Goal: Information Seeking & Learning: Stay updated

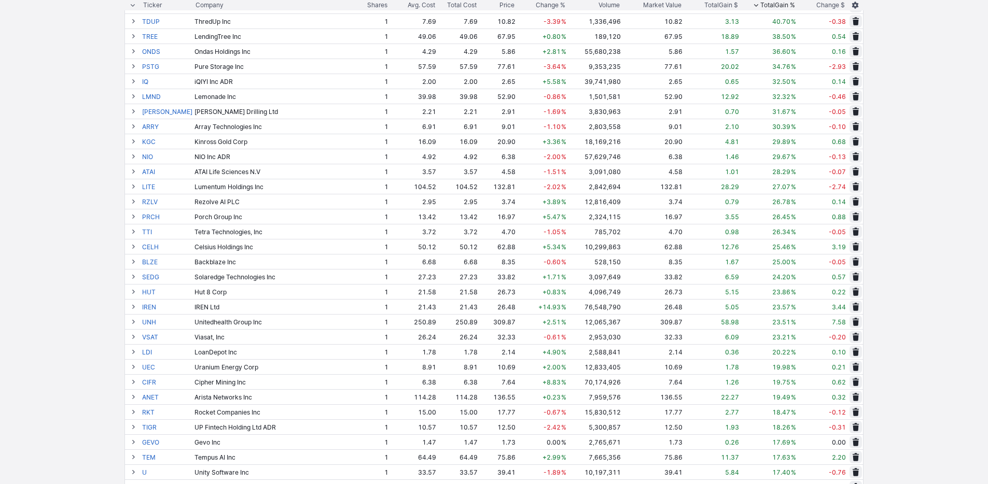
scroll to position [342, 0]
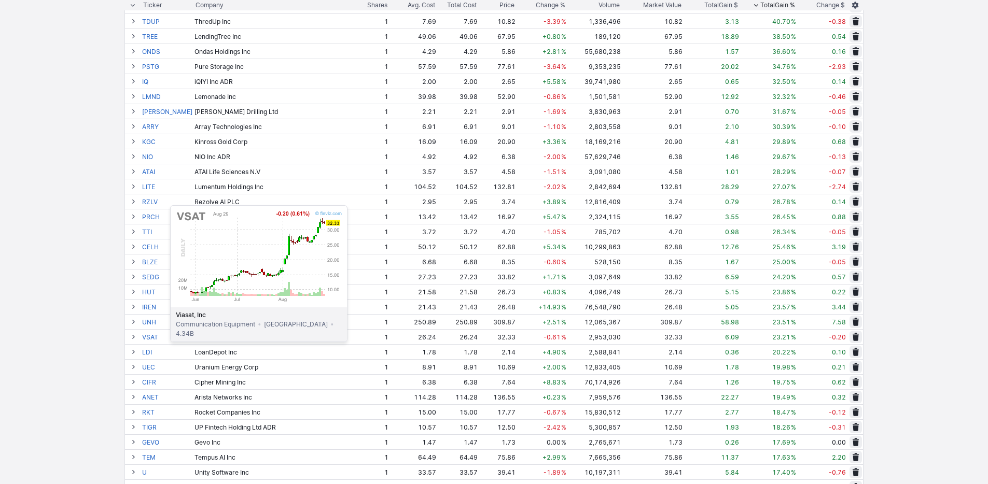
click at [144, 340] on link "VSAT" at bounding box center [167, 337] width 50 height 15
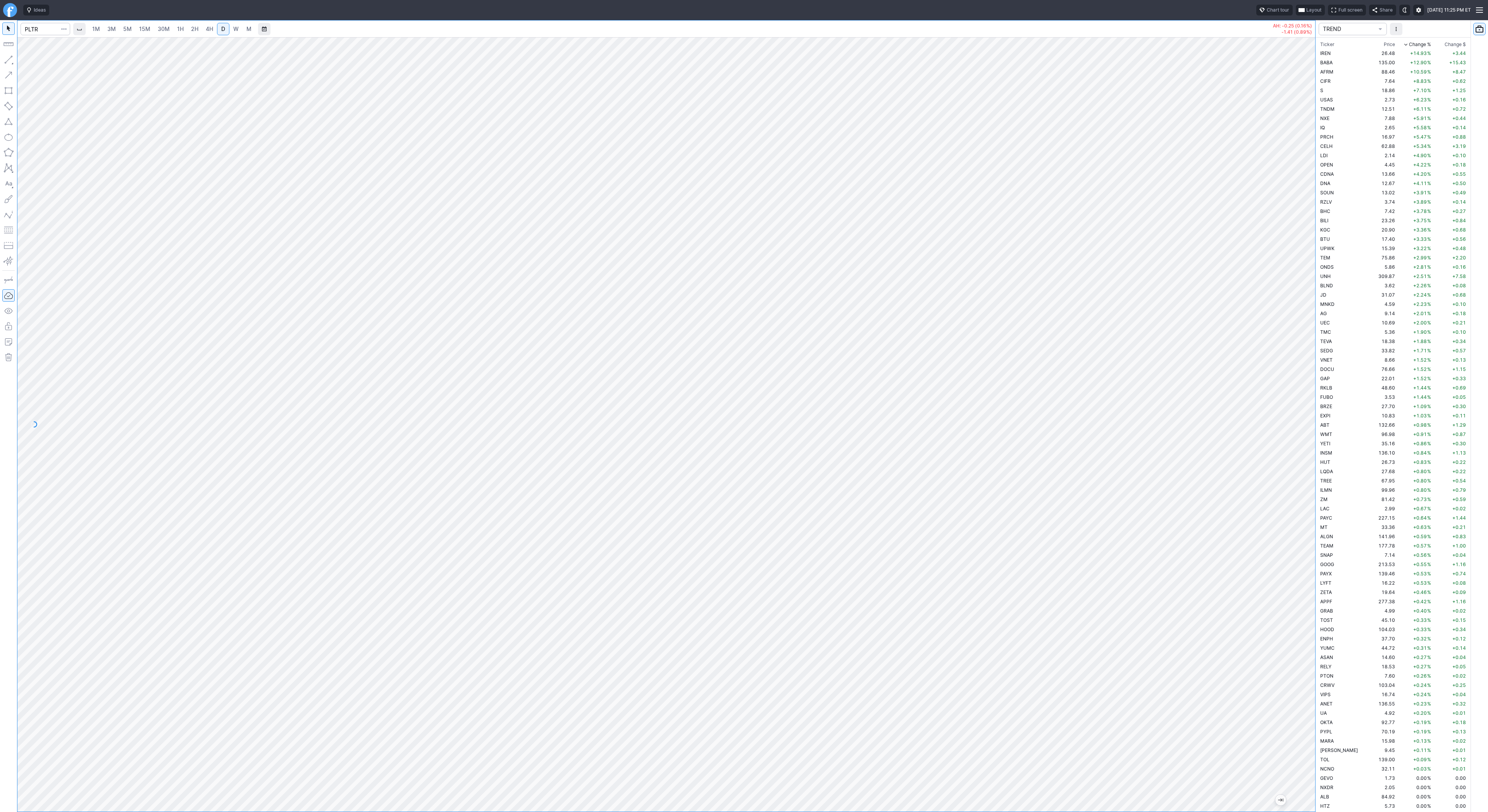
scroll to position [855, 0]
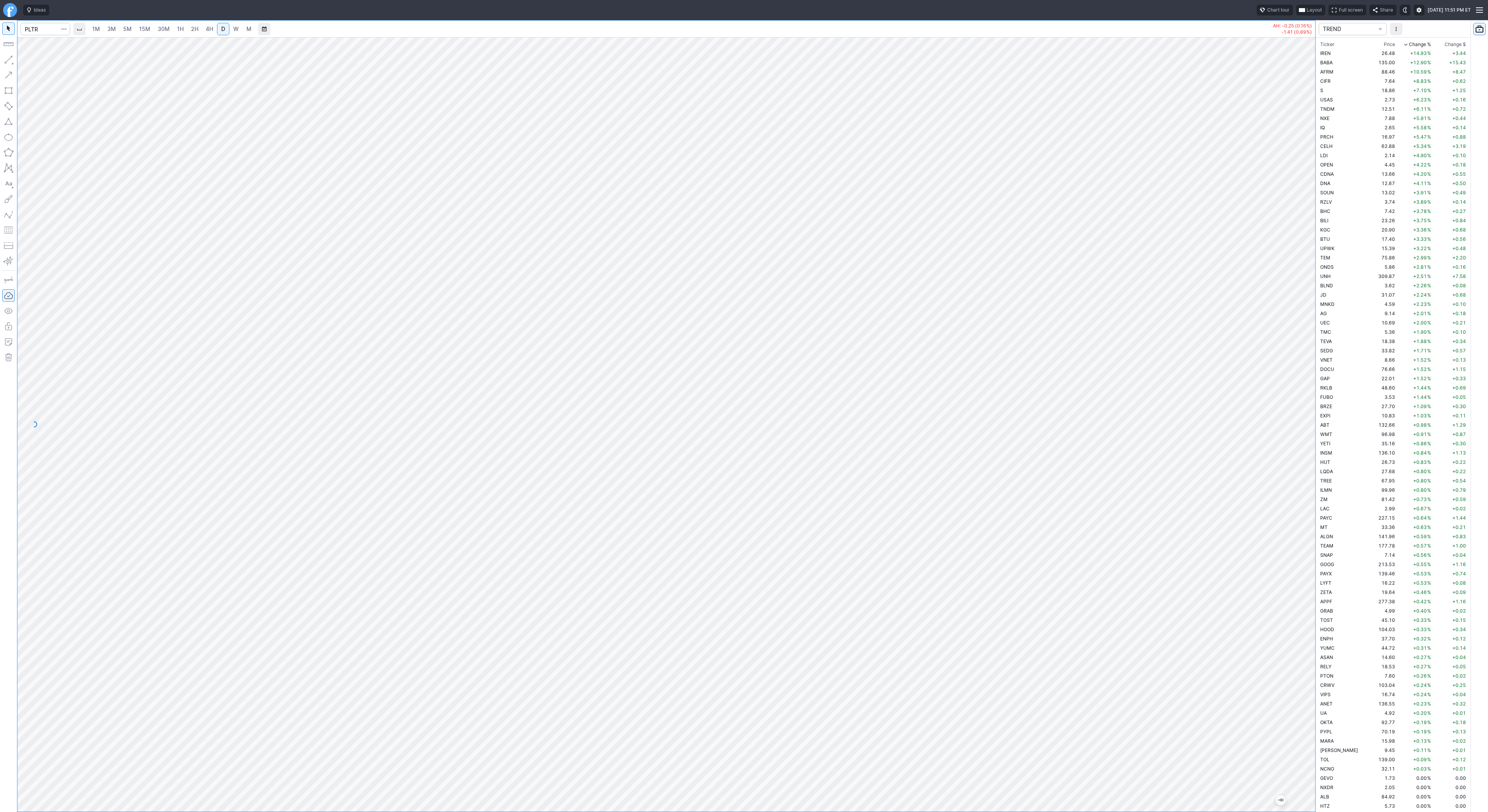
scroll to position [855, 0]
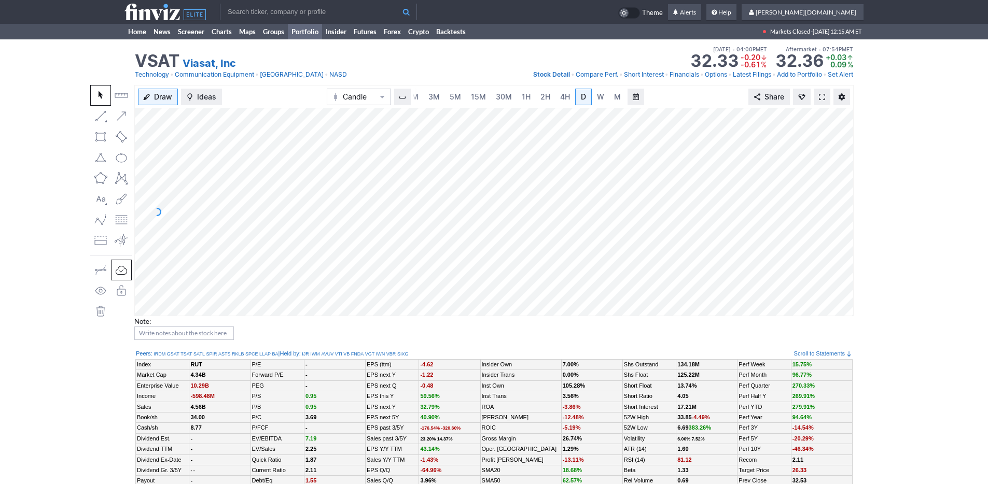
click at [312, 33] on link "Portfolio" at bounding box center [305, 32] width 34 height 16
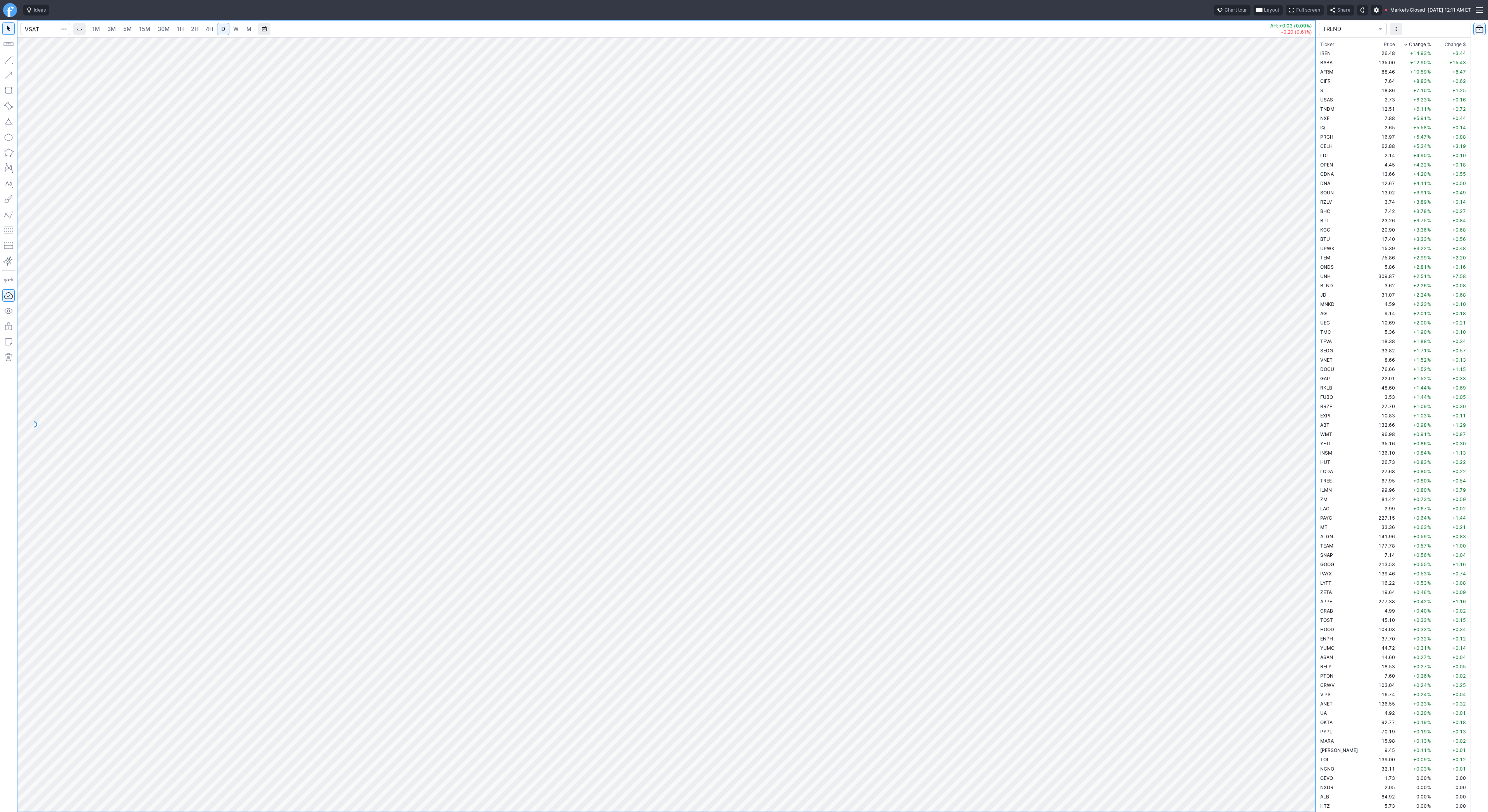
scroll to position [669, 0]
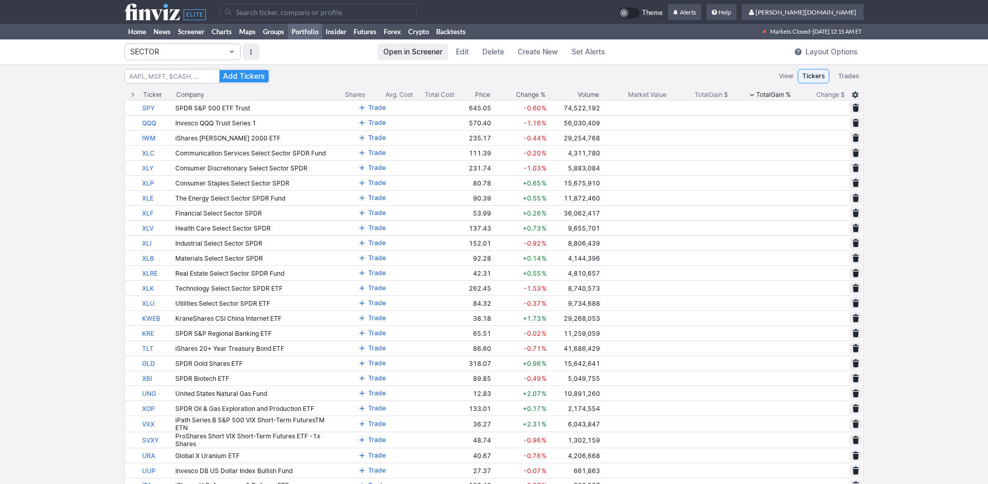
click at [209, 54] on span "SECTOR" at bounding box center [177, 52] width 94 height 10
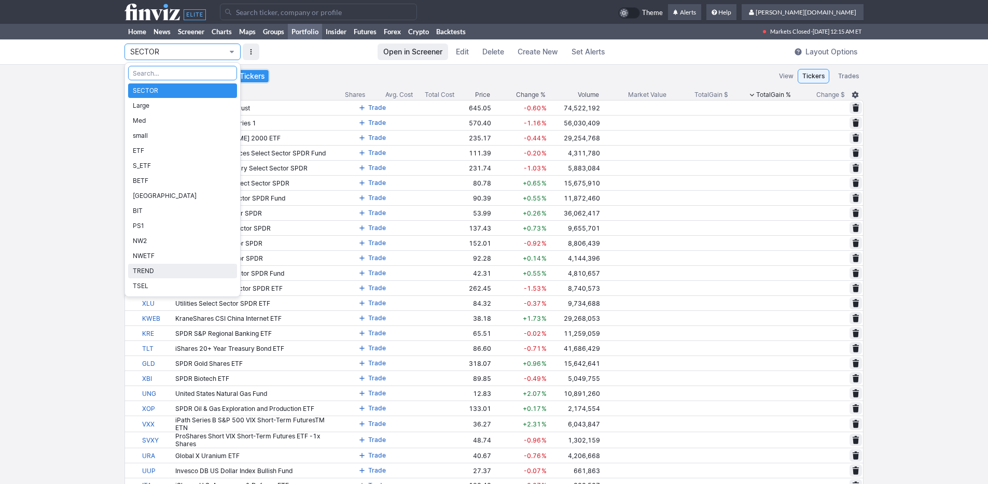
click at [165, 272] on span "TREND" at bounding box center [183, 271] width 100 height 10
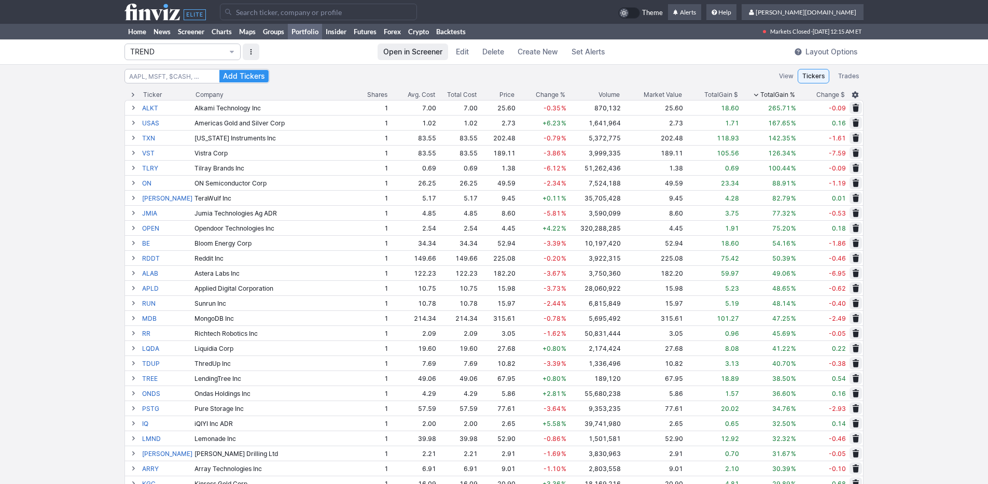
click at [551, 94] on span "Change %" at bounding box center [551, 95] width 30 height 10
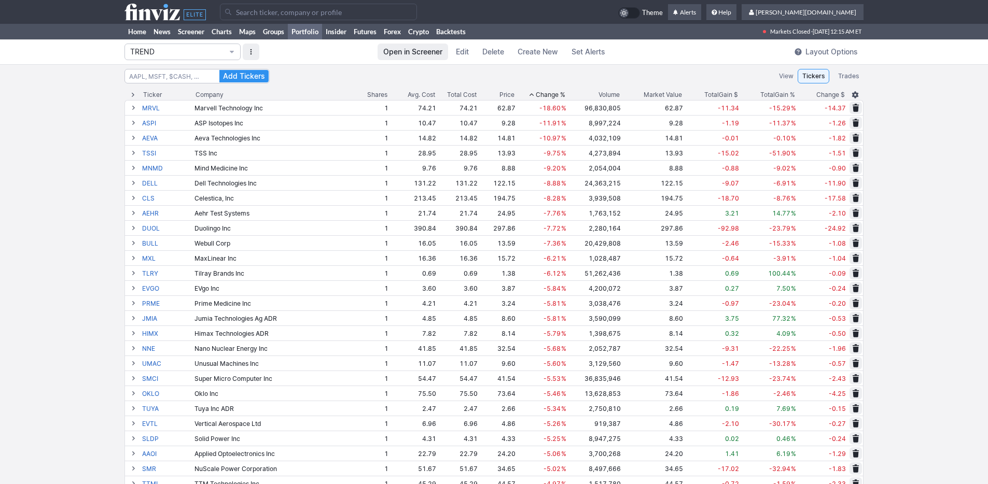
click at [550, 95] on span "Change %" at bounding box center [551, 95] width 30 height 10
